Goal: Find specific page/section: Find specific page/section

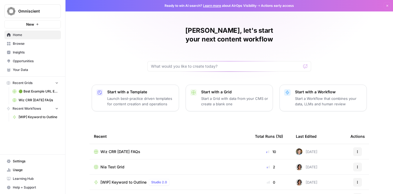
click at [25, 46] on span "Browse" at bounding box center [36, 43] width 46 height 5
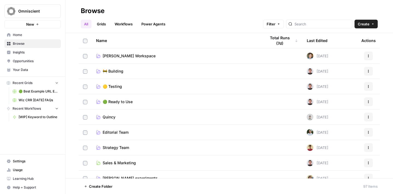
click at [148, 56] on link "[PERSON_NAME] Workspace" at bounding box center [176, 55] width 161 height 5
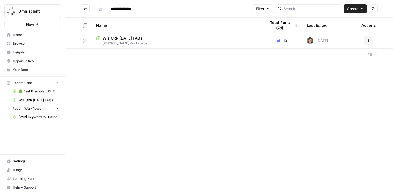
click at [138, 37] on span "Wiz CRR [DATE] FAQs" at bounding box center [123, 37] width 40 height 5
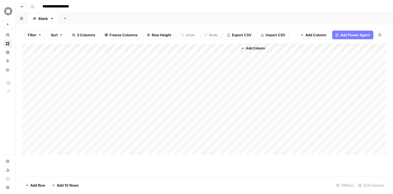
click at [83, 88] on div "Add Column" at bounding box center [204, 99] width 364 height 111
